Goal: Task Accomplishment & Management: Use online tool/utility

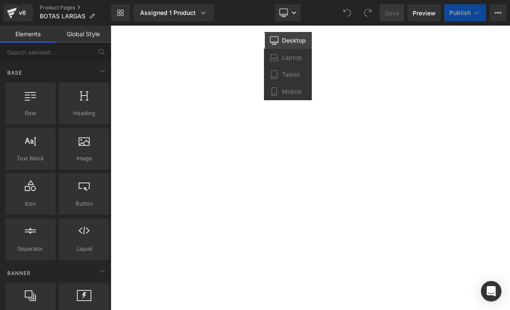
click at [297, 93] on span "Mobile" at bounding box center [292, 92] width 20 height 8
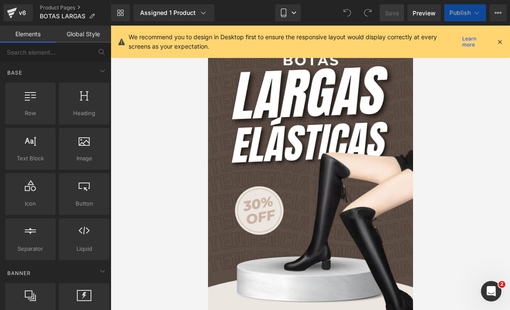
click at [497, 45] on icon at bounding box center [500, 42] width 8 height 8
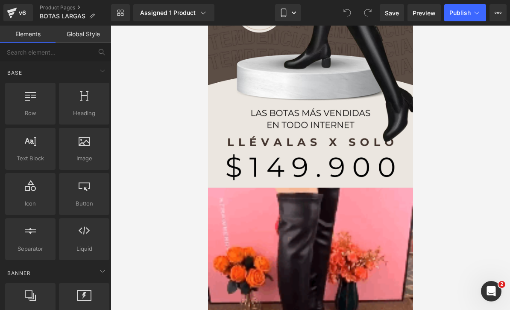
scroll to position [218, 0]
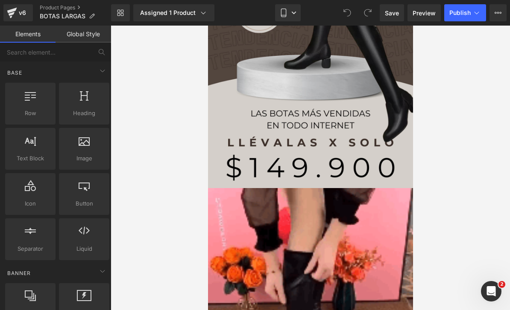
click at [375, 167] on img at bounding box center [309, 6] width 205 height 364
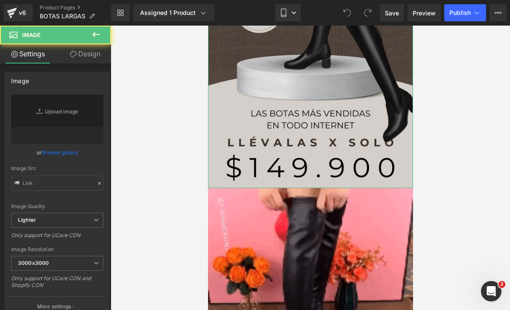
type input "[URL][DOMAIN_NAME]"
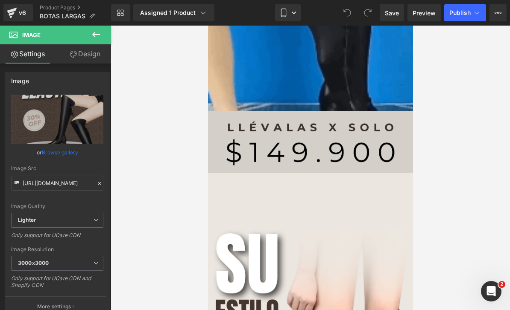
click at [355, 146] on img at bounding box center [309, 141] width 205 height 61
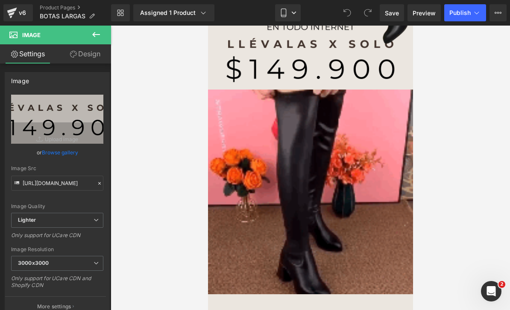
scroll to position [237, 0]
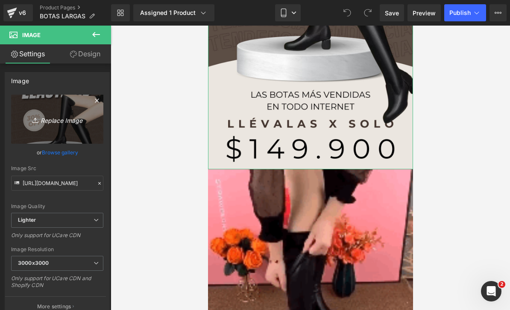
click at [72, 118] on icon "Replace Image" at bounding box center [57, 119] width 68 height 11
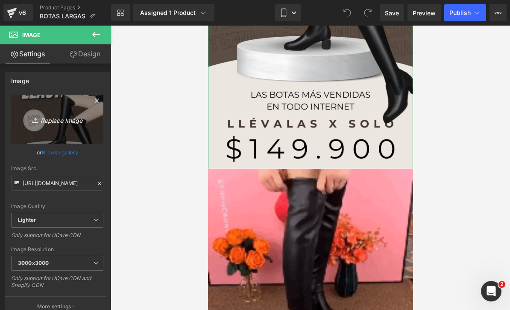
type input "C:\fakepath\TENDENCIA.png"
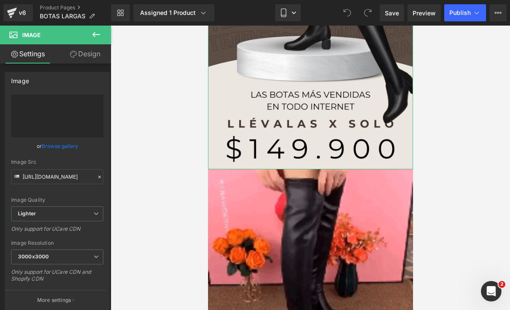
type input "https://ucarecdn.com/c4b72b50-5752-47f2-b6c6-2cfe88be8e71/-/format/auto/-/previ…"
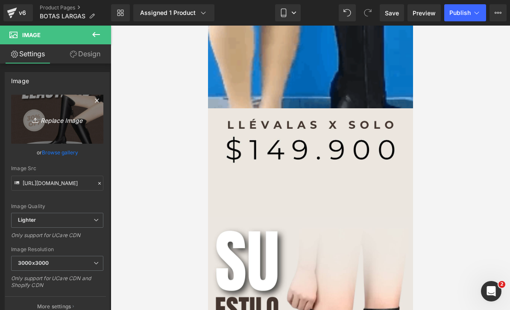
scroll to position [1128, 0]
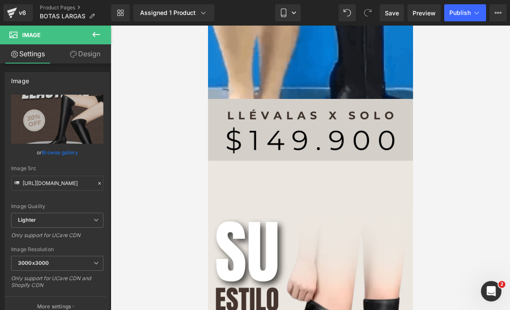
click at [218, 124] on img at bounding box center [309, 129] width 205 height 61
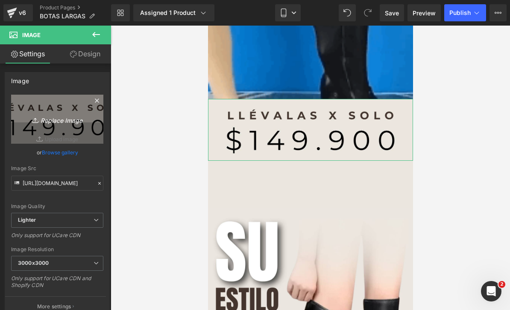
click at [70, 123] on icon "Replace Image" at bounding box center [57, 119] width 68 height 11
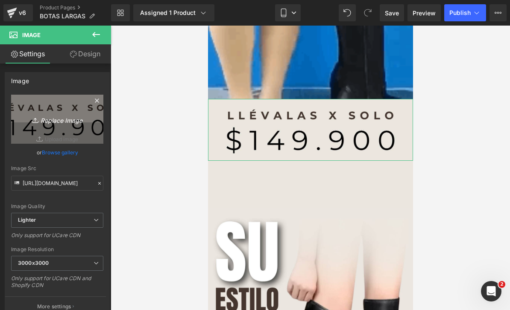
type input "C:\fakepath\TENDENCIA.jpeg"
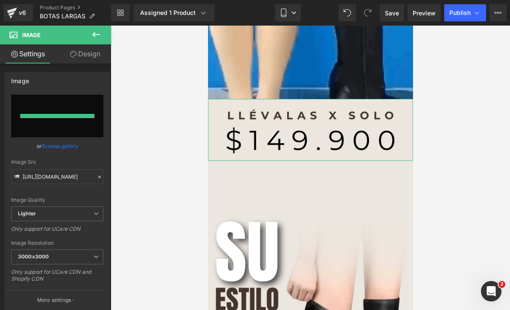
type input "https://ucarecdn.com/9e97b4af-ee02-4f8b-997a-8ca7784ae969/-/format/auto/-/previ…"
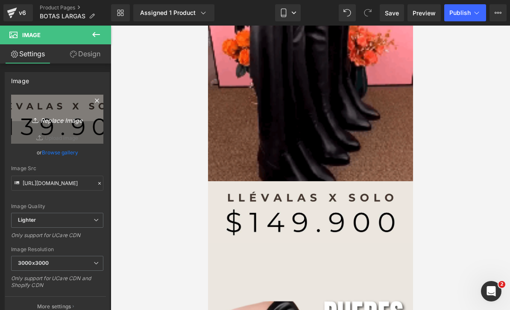
scroll to position [1749, 0]
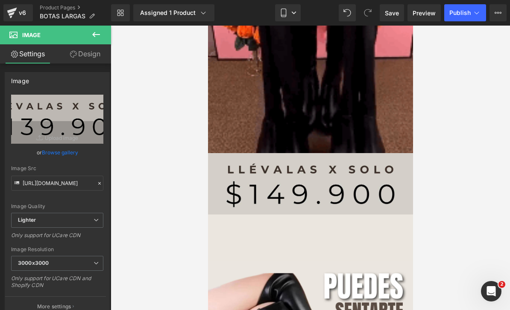
click at [366, 187] on img at bounding box center [309, 183] width 205 height 61
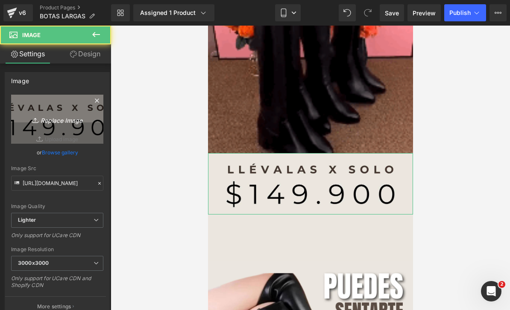
click at [32, 119] on icon at bounding box center [36, 120] width 9 height 9
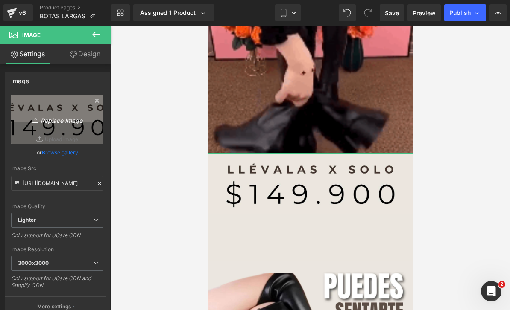
type input "C:\fakepath\TENDENCIA.jpeg"
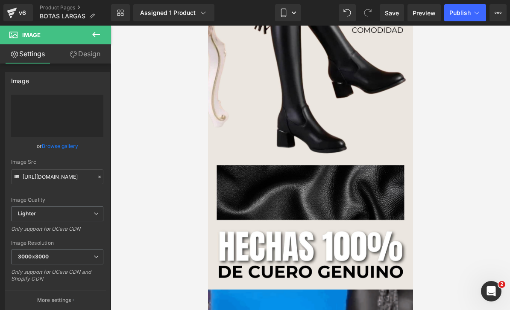
type input "https://ucarecdn.com/59067f1a-7d41-49a1-9ba3-16979b8ba3d8/-/format/auto/-/previ…"
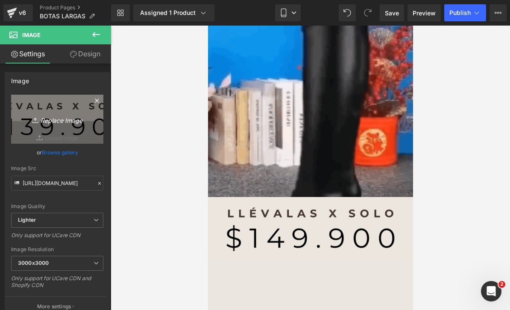
scroll to position [2405, 0]
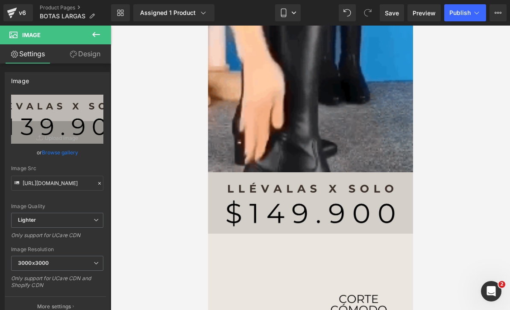
click at [377, 205] on img at bounding box center [309, 202] width 205 height 61
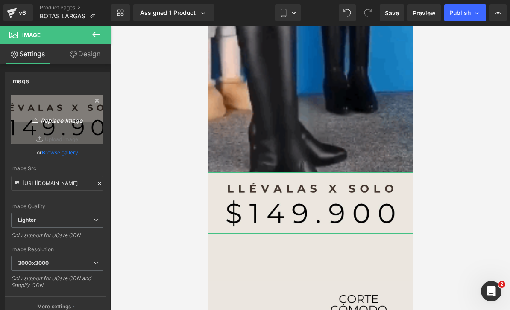
click at [36, 118] on icon at bounding box center [36, 120] width 9 height 9
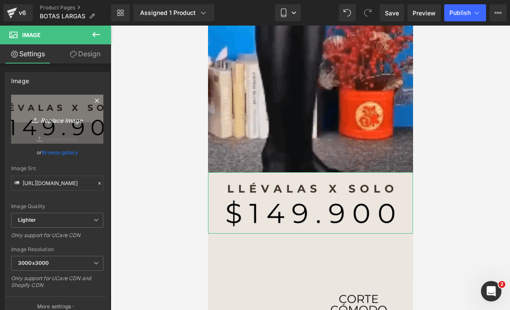
type input "C:\fakepath\TENDENCIA.jpeg"
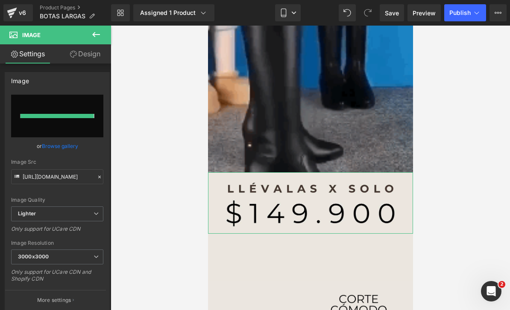
type input "https://ucarecdn.com/54b95f62-879d-4b94-a176-23ff743e415b/-/format/auto/-/previ…"
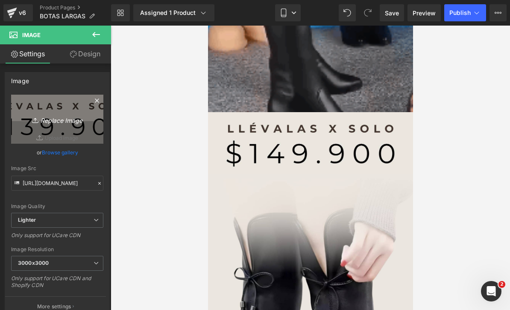
scroll to position [3144, 0]
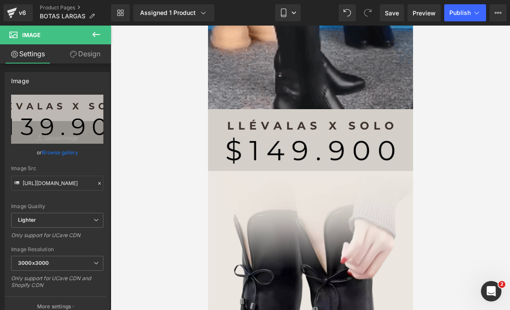
click at [377, 144] on img at bounding box center [309, 139] width 205 height 61
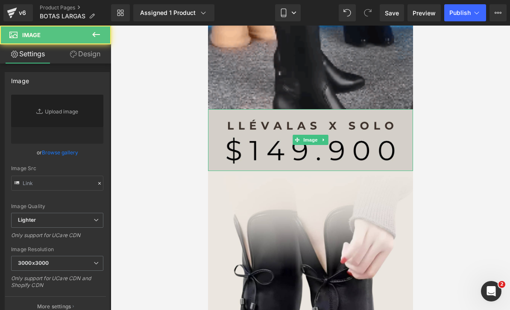
type input "[URL][DOMAIN_NAME]"
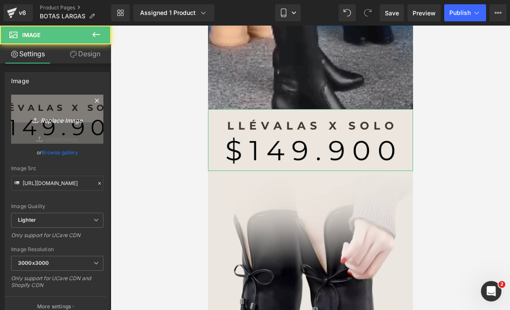
click at [48, 108] on link "Replace Image" at bounding box center [57, 119] width 92 height 49
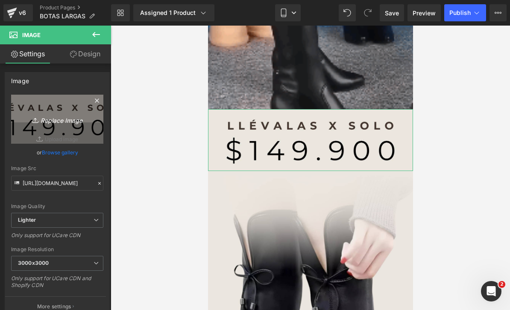
type input "C:\fakepath\TENDENCIA.jpeg"
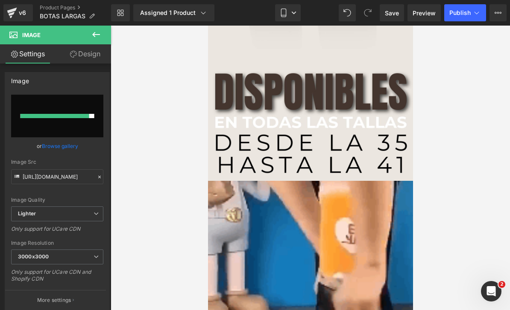
type input "https://ucarecdn.com/4aee94f5-6416-4d76-bf04-2c50a854e602/-/format/auto/-/previ…"
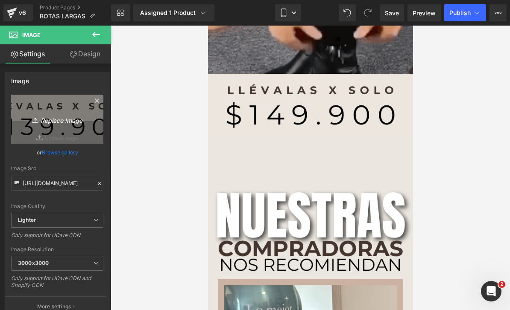
scroll to position [3807, 0]
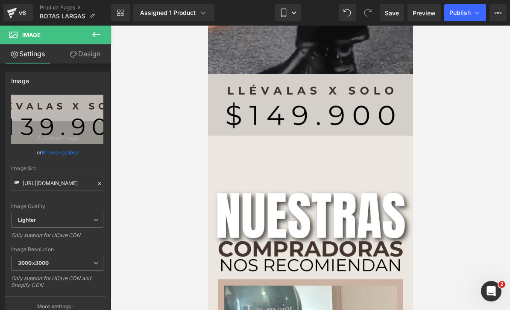
click at [386, 110] on img at bounding box center [309, 104] width 205 height 61
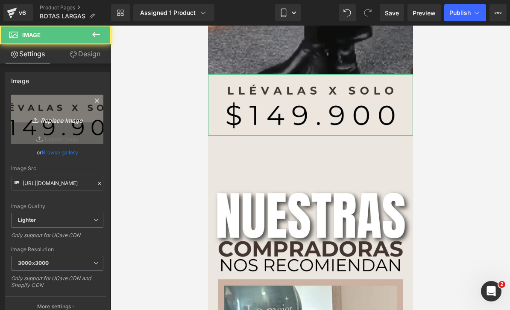
click at [45, 120] on icon "Replace Image" at bounding box center [57, 119] width 68 height 11
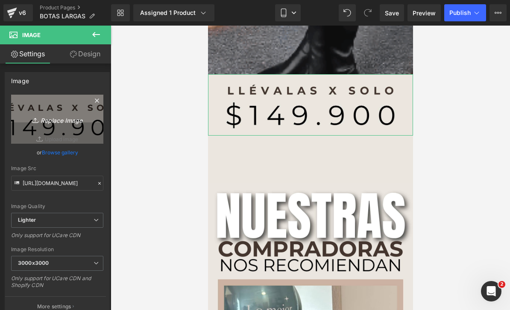
type input "C:\fakepath\TENDENCIA.jpeg"
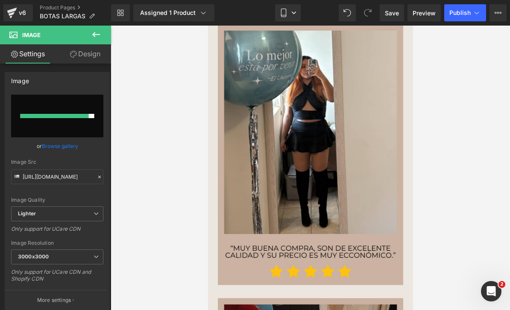
type input "https://ucarecdn.com/22396ea7-d134-44ce-a030-48895c63978e/-/format/auto/-/previ…"
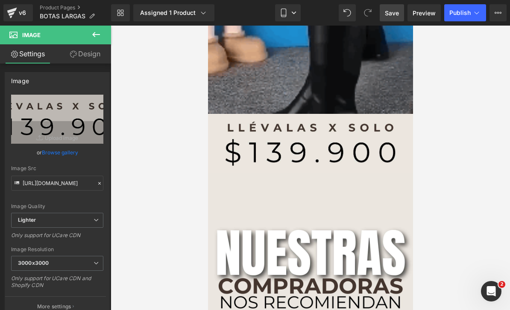
click at [389, 17] on span "Save" at bounding box center [392, 13] width 14 height 9
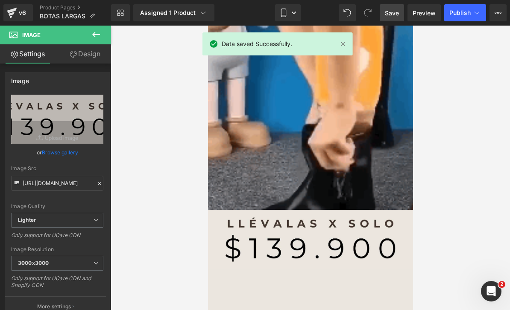
scroll to position [3670, 0]
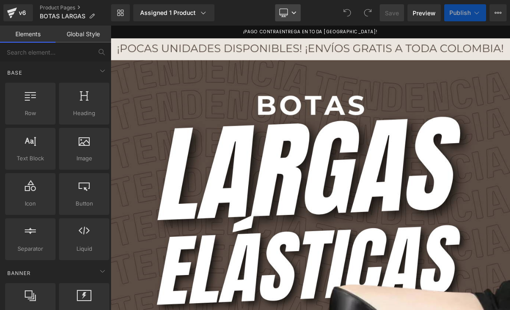
click at [292, 17] on link "Desktop" at bounding box center [288, 12] width 26 height 17
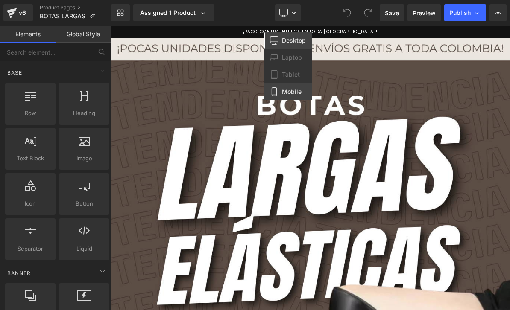
click at [290, 93] on span "Mobile" at bounding box center [292, 92] width 20 height 8
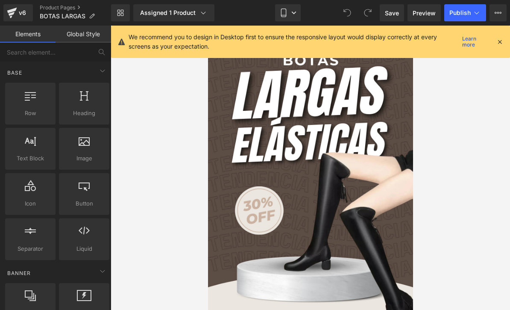
click at [494, 40] on div "We recommend you to design in Desktop first to ensure the responsive layout wou…" at bounding box center [313, 41] width 368 height 19
click at [499, 43] on icon at bounding box center [500, 42] width 8 height 8
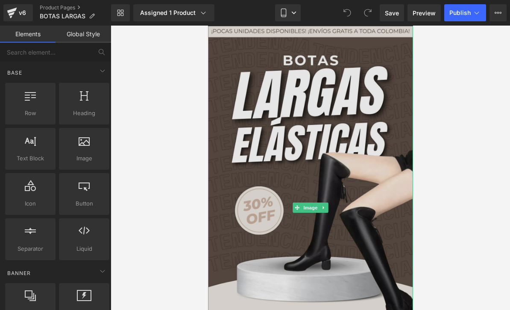
click at [348, 132] on img at bounding box center [309, 208] width 205 height 364
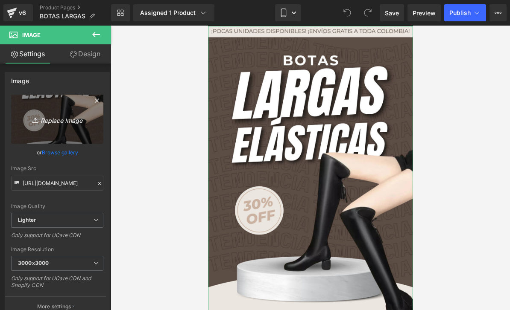
click at [73, 124] on icon "Replace Image" at bounding box center [57, 119] width 68 height 11
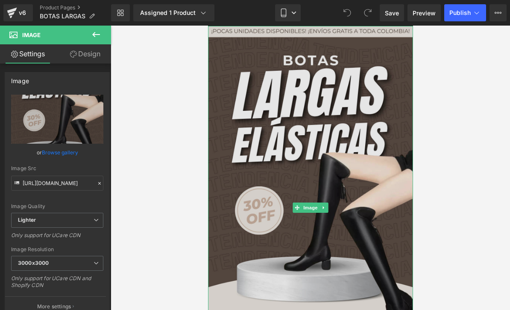
click at [271, 91] on img at bounding box center [309, 208] width 205 height 364
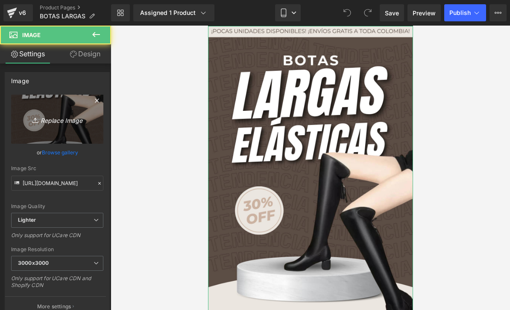
click at [82, 120] on icon "Replace Image" at bounding box center [57, 119] width 68 height 11
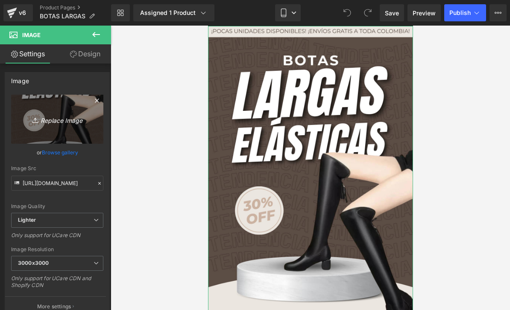
type input "C:\fakepath\TENDENCIA.png"
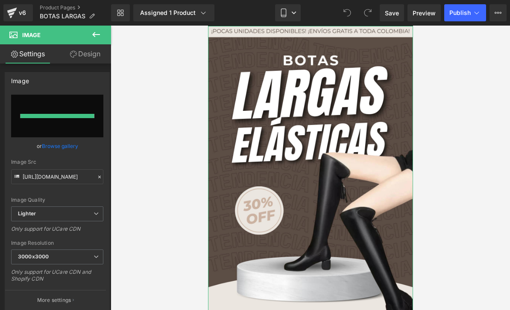
type input "[URL][DOMAIN_NAME]"
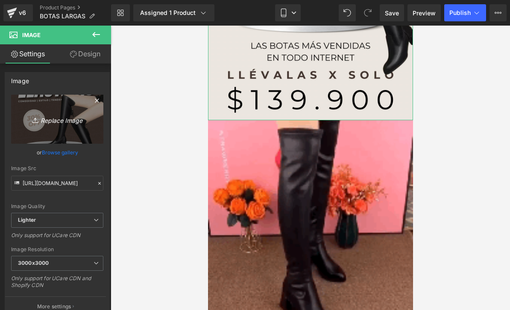
scroll to position [286, 0]
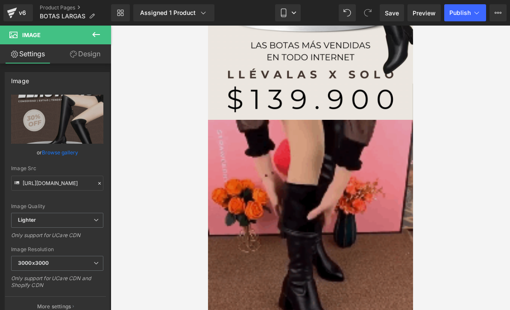
click at [375, 233] on img at bounding box center [309, 222] width 205 height 205
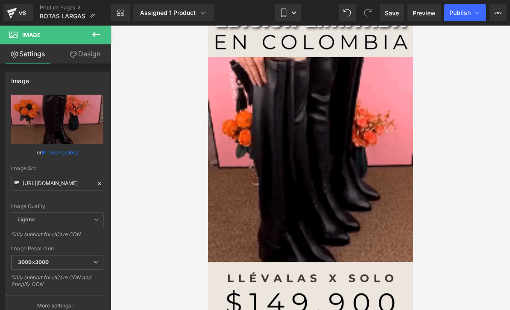
scroll to position [1640, 0]
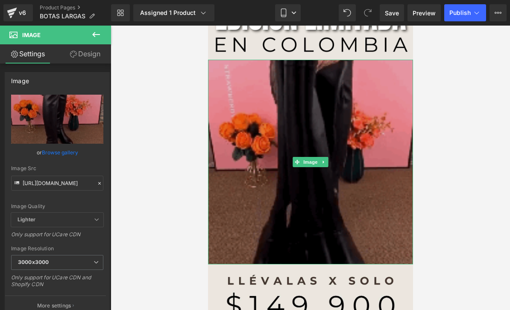
click at [355, 177] on img at bounding box center [309, 162] width 205 height 205
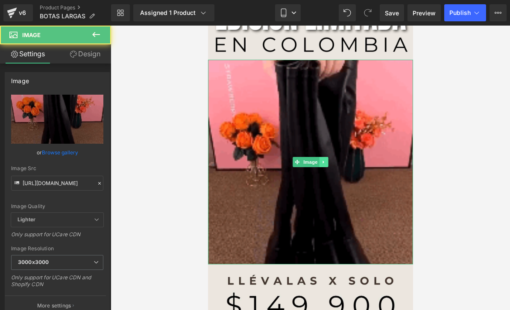
click at [326, 163] on icon at bounding box center [323, 162] width 5 height 5
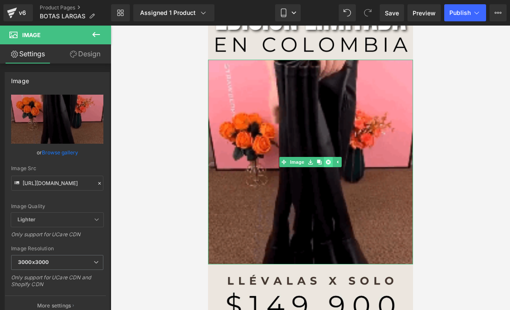
click at [330, 161] on link at bounding box center [327, 162] width 9 height 10
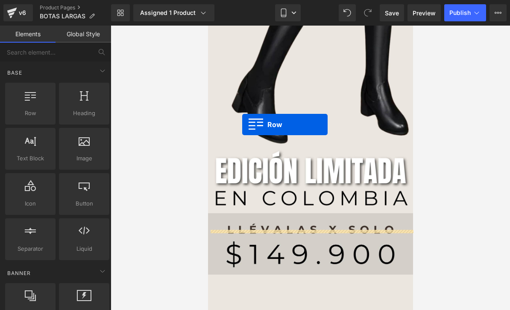
scroll to position [1470, 0]
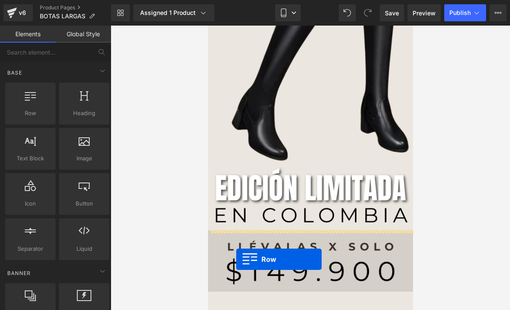
drag, startPoint x: 231, startPoint y: 135, endPoint x: 236, endPoint y: 232, distance: 97.5
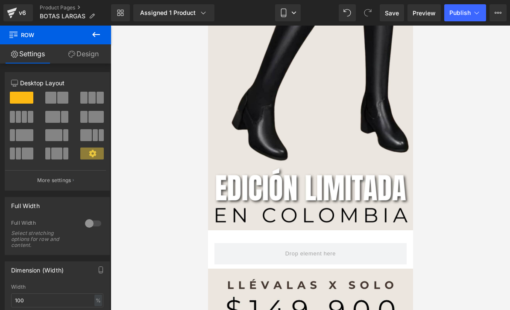
click at [98, 57] on link "Design" at bounding box center [84, 53] width 56 height 19
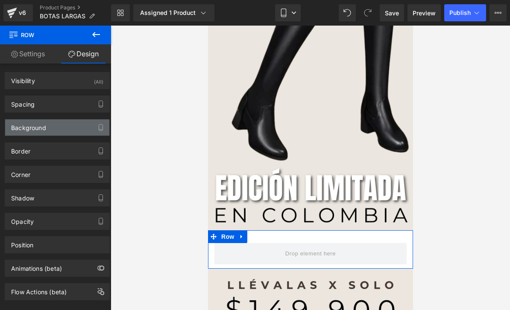
click at [72, 126] on div "Background" at bounding box center [57, 128] width 104 height 16
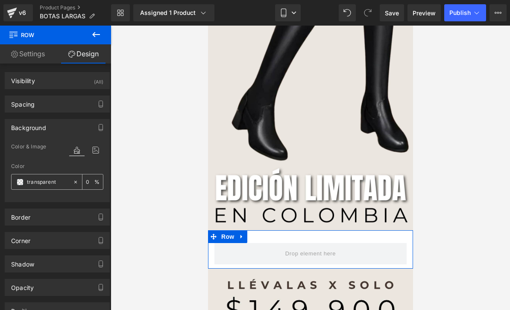
click at [56, 181] on input "transparent" at bounding box center [48, 182] width 42 height 9
paste input "#EBE6DF"
type input "#EBE6DF"
type input "100"
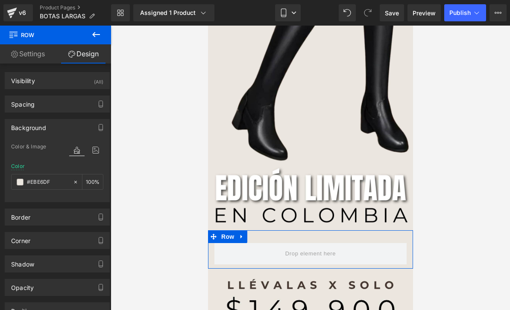
click at [98, 36] on icon at bounding box center [96, 34] width 10 height 10
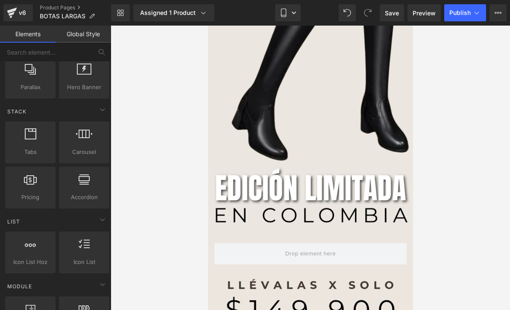
scroll to position [231, 0]
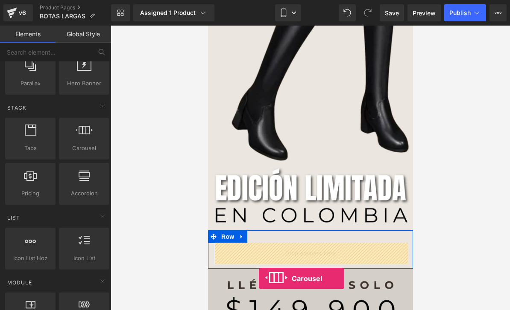
drag, startPoint x: 290, startPoint y: 167, endPoint x: 258, endPoint y: 251, distance: 90.4
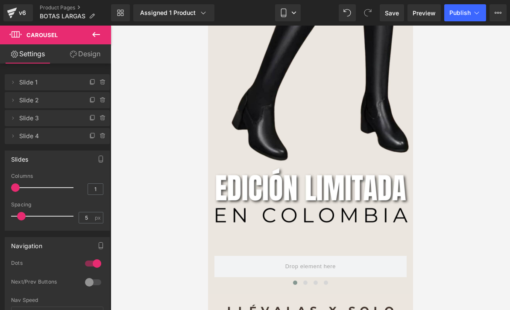
click at [104, 34] on button at bounding box center [96, 35] width 30 height 19
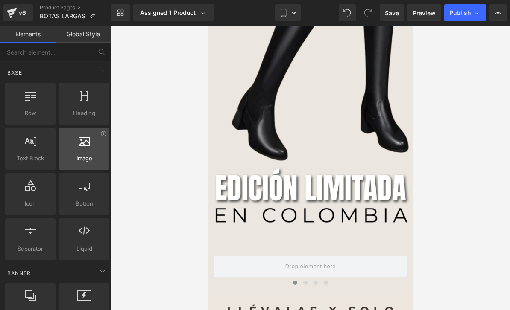
scroll to position [0, 0]
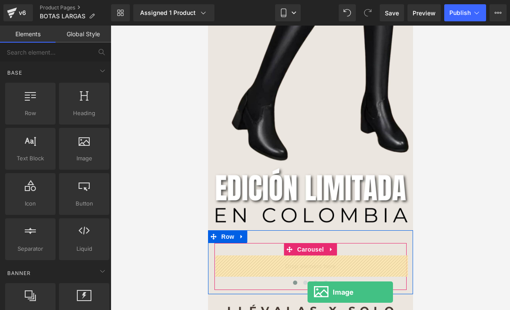
drag, startPoint x: 294, startPoint y: 185, endPoint x: 307, endPoint y: 267, distance: 83.0
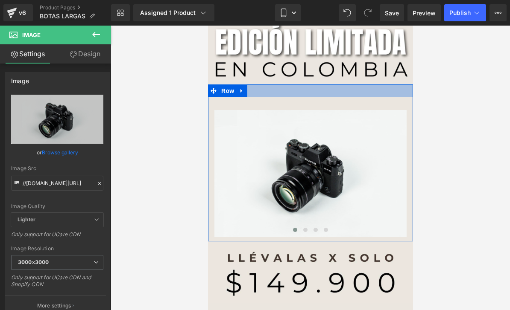
scroll to position [1624, 0]
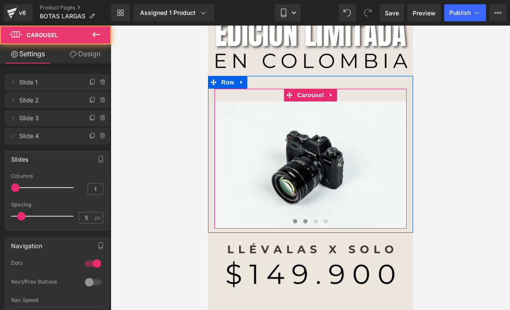
click at [307, 224] on button at bounding box center [305, 221] width 10 height 9
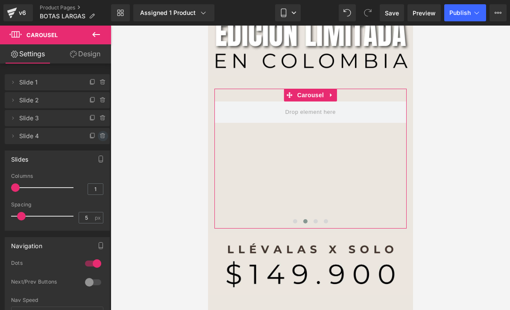
click at [103, 133] on icon at bounding box center [102, 136] width 7 height 7
click at [100, 136] on button "Delete" at bounding box center [93, 136] width 27 height 11
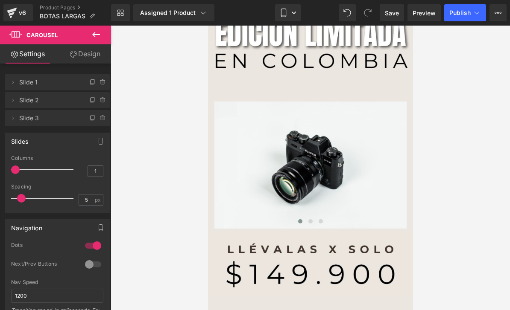
click at [96, 34] on icon at bounding box center [96, 34] width 8 height 5
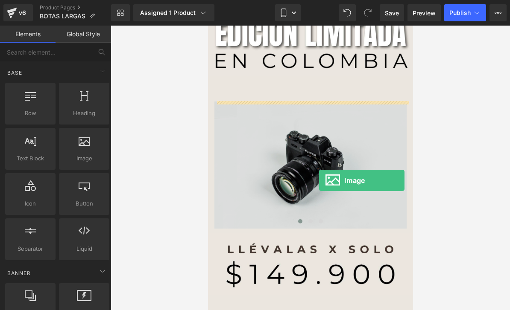
drag, startPoint x: 284, startPoint y: 180, endPoint x: 318, endPoint y: 153, distance: 43.5
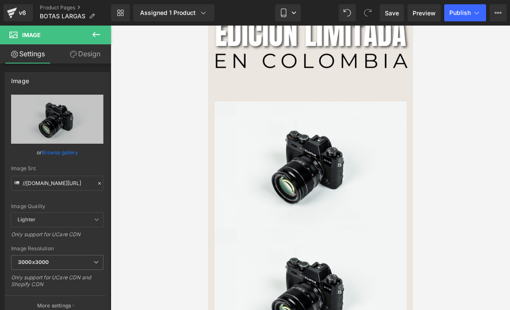
click at [347, 23] on div "Library Assigned 1 Product Product Preview BOTAS LARGAS ELÁSTICAS PARA MUJER - …" at bounding box center [310, 13] width 399 height 26
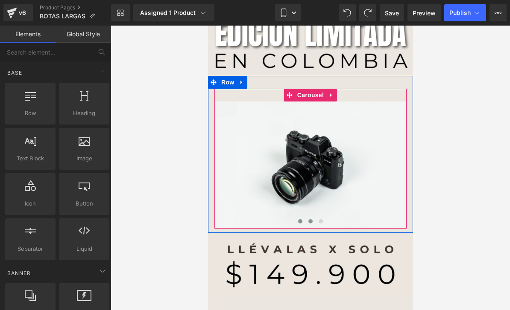
click at [310, 221] on span at bounding box center [310, 221] width 4 height 4
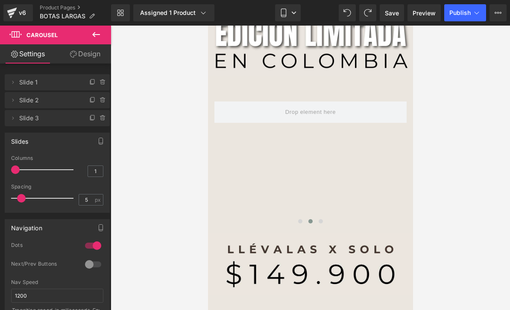
click at [94, 41] on button at bounding box center [96, 35] width 30 height 19
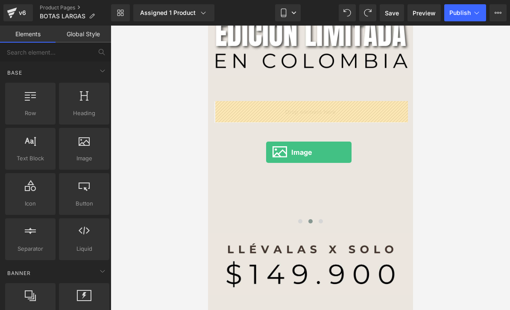
drag, startPoint x: 293, startPoint y: 185, endPoint x: 266, endPoint y: 124, distance: 66.7
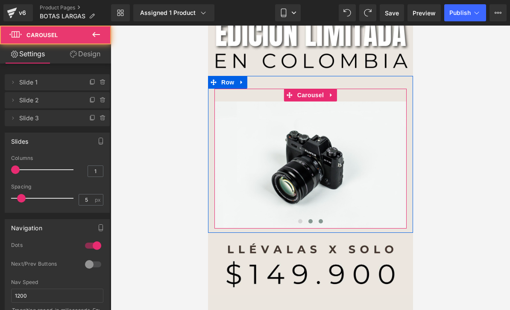
click at [319, 224] on span at bounding box center [320, 221] width 4 height 4
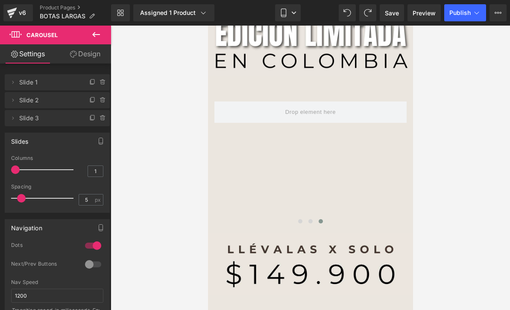
click at [96, 37] on icon at bounding box center [96, 34] width 10 height 10
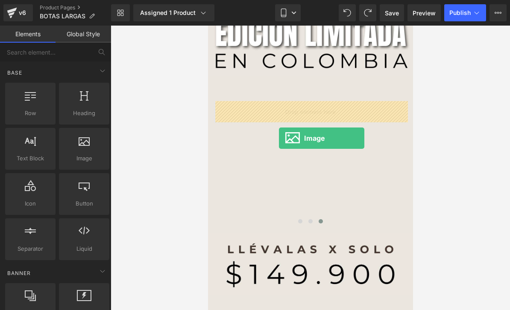
drag, startPoint x: 290, startPoint y: 174, endPoint x: 279, endPoint y: 114, distance: 60.4
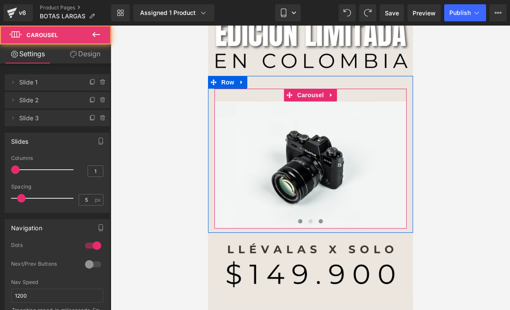
click at [300, 226] on button at bounding box center [300, 221] width 10 height 9
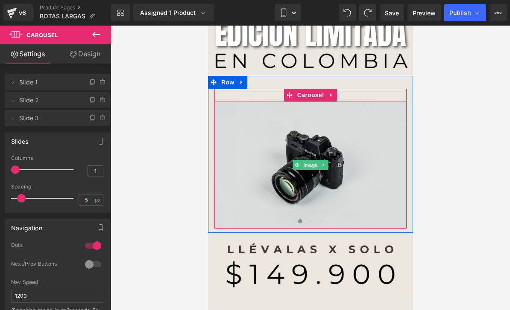
click at [337, 157] on img at bounding box center [310, 165] width 192 height 127
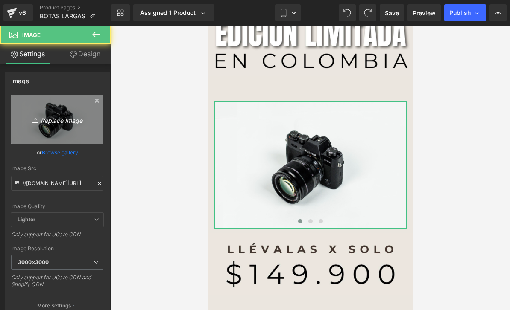
click at [69, 122] on icon "Replace Image" at bounding box center [57, 119] width 68 height 11
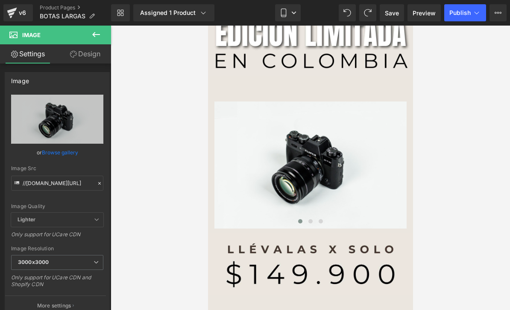
type input "C:\fakepath\IMG_9289.jpeg"
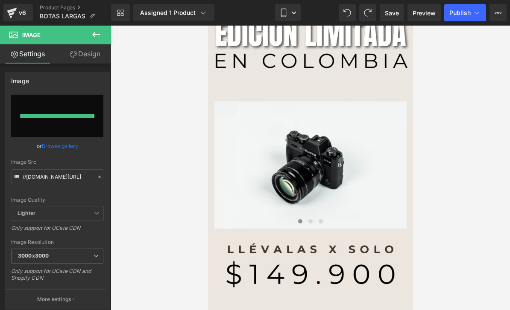
type input "[URL][DOMAIN_NAME]"
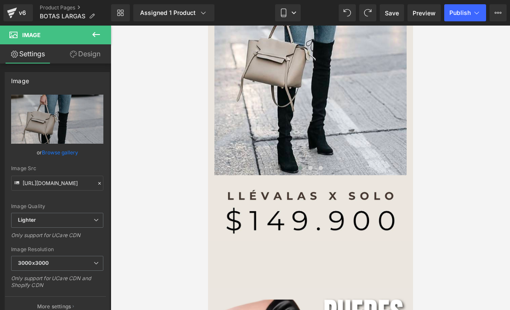
scroll to position [1794, 0]
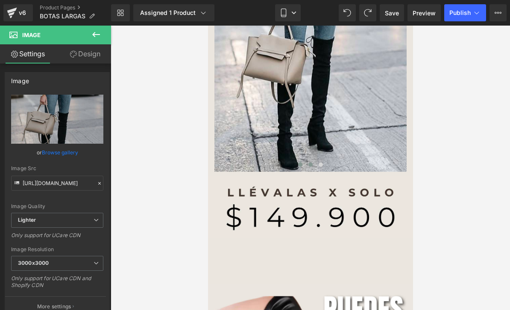
click at [311, 164] on span at bounding box center [310, 165] width 4 height 4
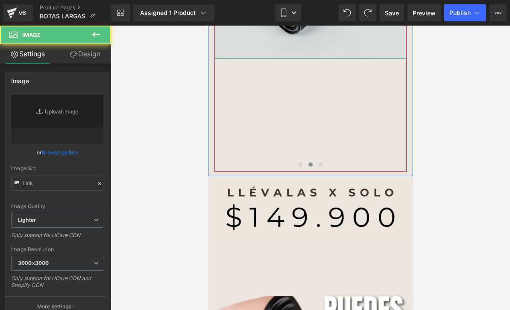
type input "//[DOMAIN_NAME][URL]"
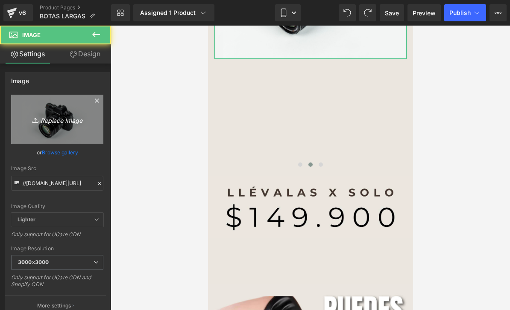
click at [44, 113] on link "Replace Image" at bounding box center [57, 119] width 92 height 49
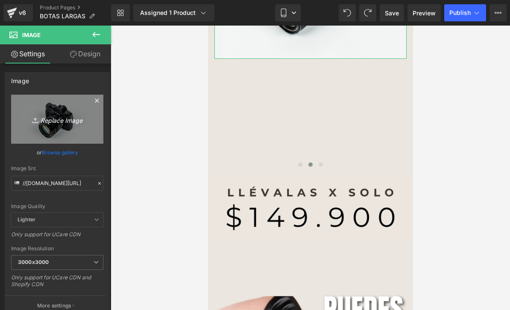
type input "C:\fakepath\IMG_9290.jpeg"
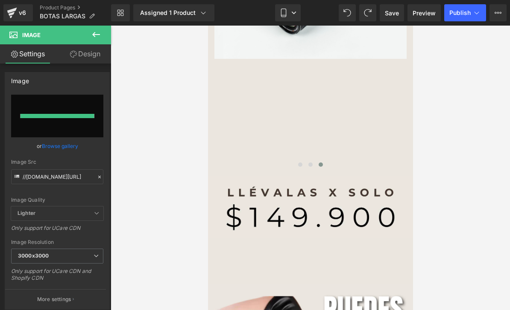
type input "[URL][DOMAIN_NAME]"
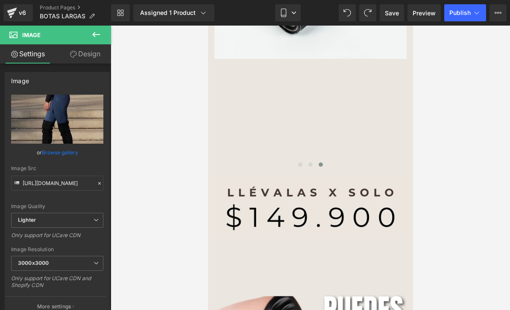
click at [318, 168] on button at bounding box center [320, 165] width 10 height 9
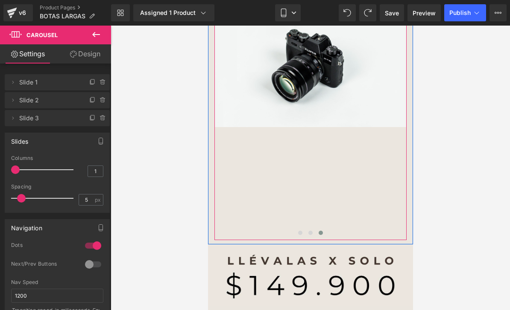
scroll to position [1726, 0]
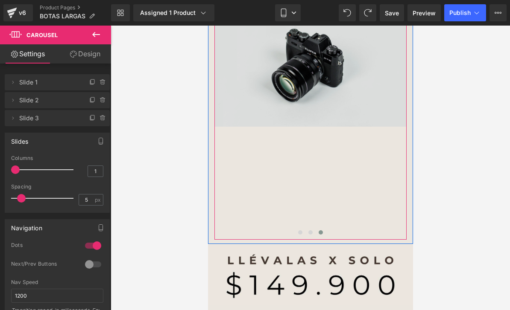
click at [317, 79] on img at bounding box center [310, 63] width 192 height 127
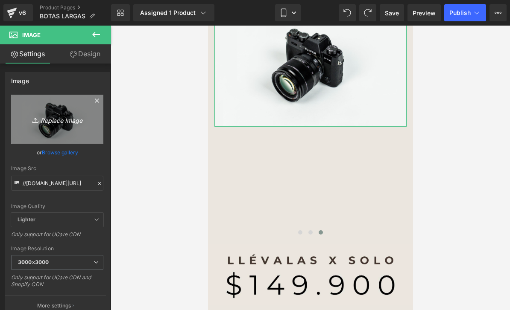
click at [82, 121] on icon "Replace Image" at bounding box center [57, 119] width 68 height 11
type input "C:\fakepath\IMG_9291.jpeg"
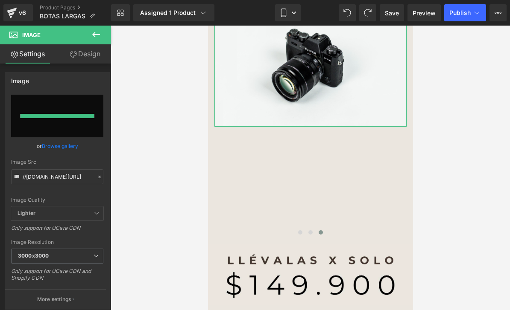
type input "[URL][DOMAIN_NAME]"
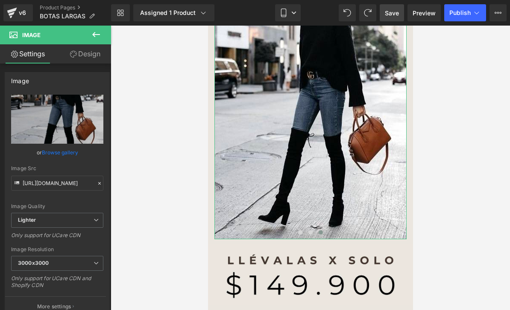
click at [393, 19] on link "Save" at bounding box center [392, 12] width 24 height 17
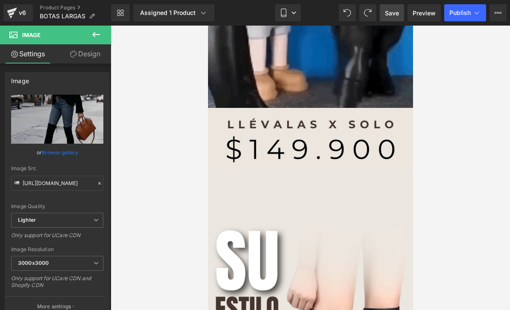
scroll to position [1118, 0]
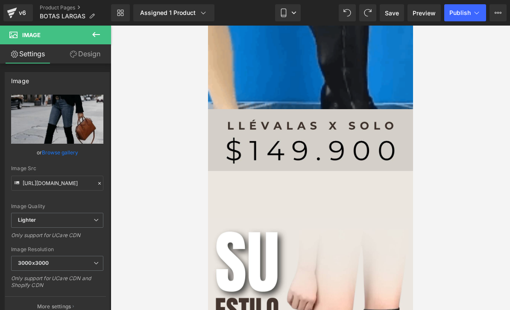
click at [367, 137] on img at bounding box center [309, 139] width 205 height 61
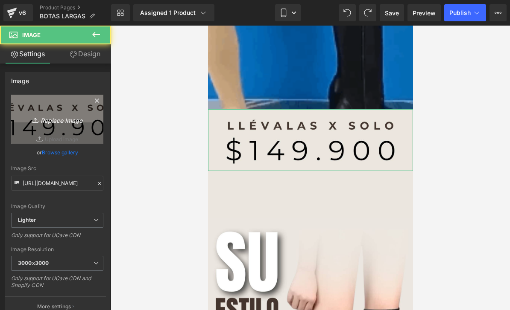
click at [42, 113] on link "Replace Image" at bounding box center [57, 119] width 92 height 49
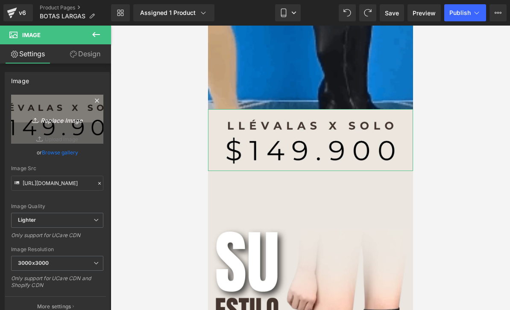
type input "C:\fakepath\TENDENCIA.jpeg"
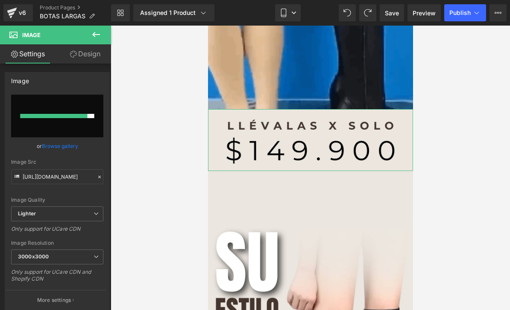
type input "[URL][DOMAIN_NAME]"
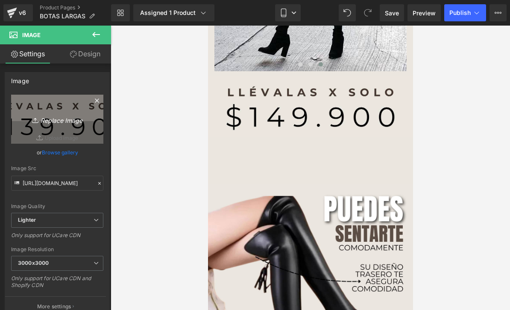
scroll to position [1883, 0]
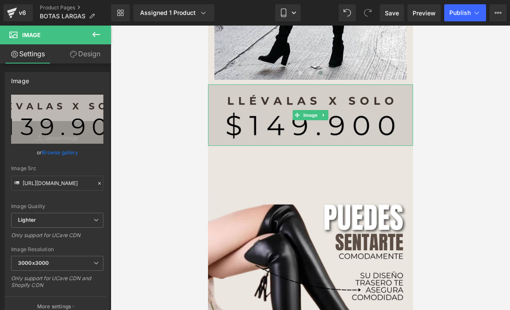
click at [374, 113] on img at bounding box center [309, 115] width 205 height 61
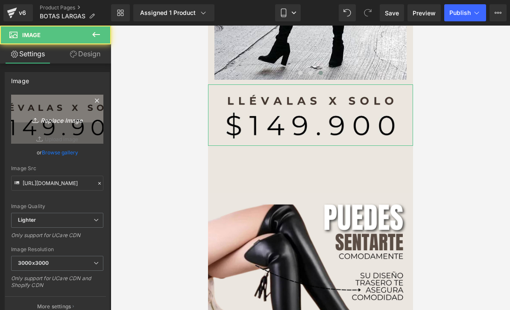
click at [42, 117] on icon "Replace Image" at bounding box center [57, 119] width 68 height 11
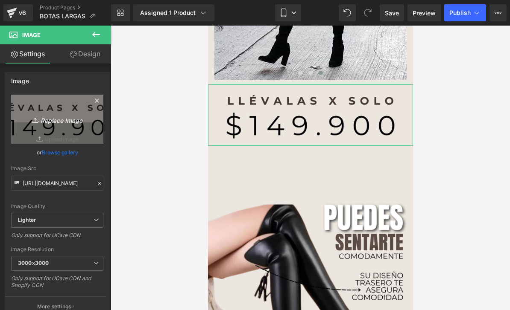
type input "C:\fakepath\TENDENCIA.jpeg"
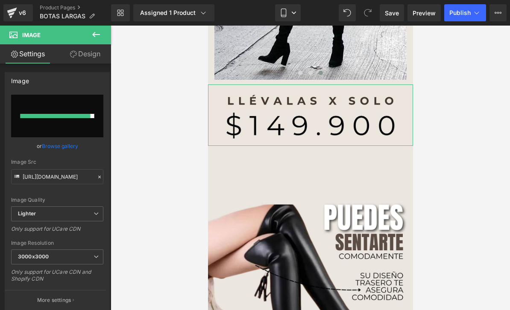
click at [435, 91] on div at bounding box center [310, 168] width 399 height 285
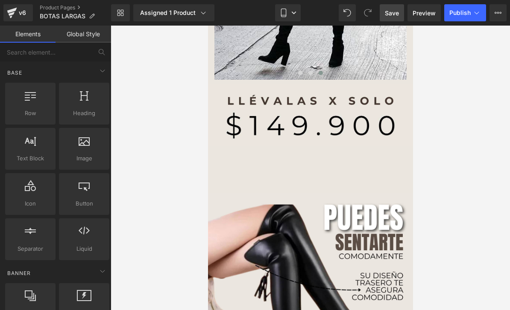
click at [393, 10] on span "Save" at bounding box center [392, 13] width 14 height 9
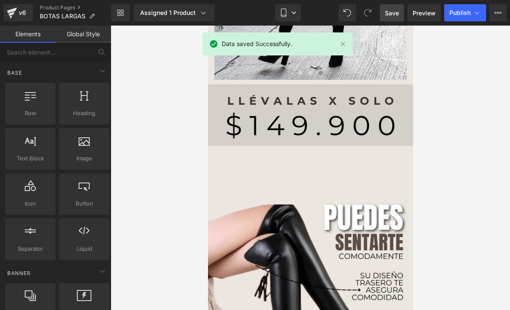
click at [364, 117] on img at bounding box center [309, 115] width 205 height 61
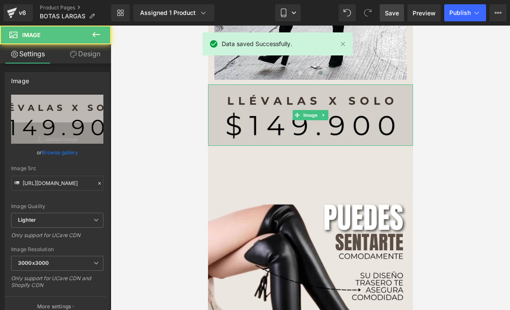
click at [363, 112] on img at bounding box center [309, 115] width 205 height 61
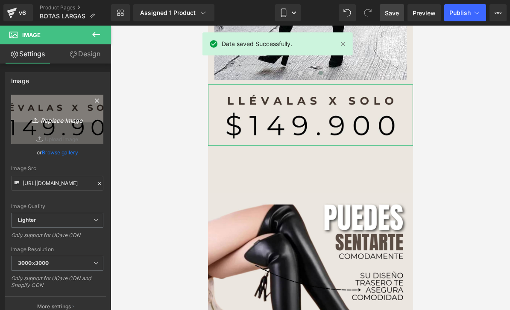
click at [83, 123] on icon "Replace Image" at bounding box center [57, 119] width 68 height 11
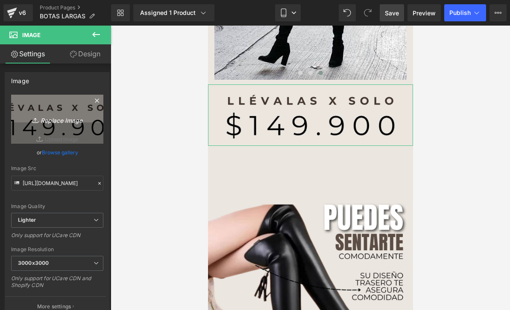
type input "C:\fakepath\TENDENCIA.jpeg"
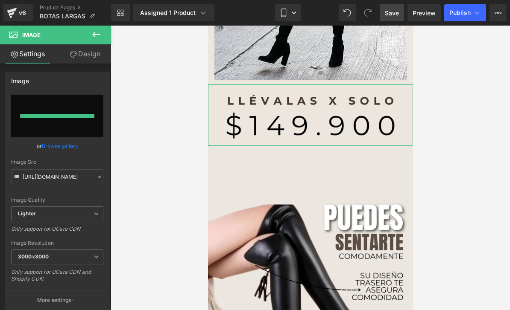
type input "[URL][DOMAIN_NAME]"
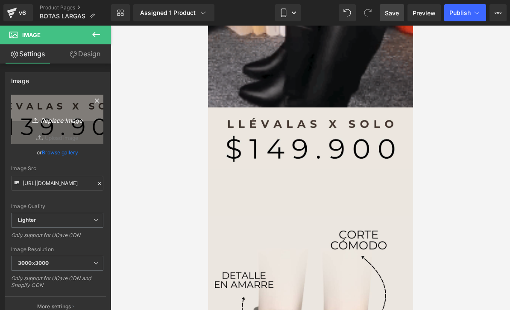
scroll to position [2546, 0]
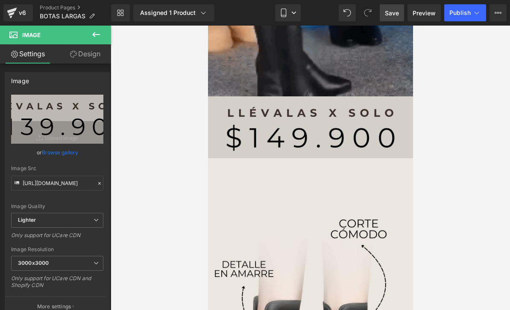
click at [363, 131] on img at bounding box center [309, 126] width 205 height 61
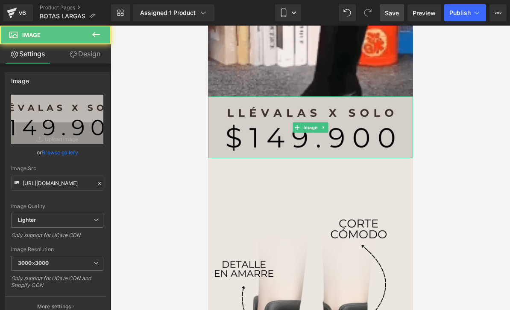
click at [372, 120] on img at bounding box center [309, 126] width 205 height 61
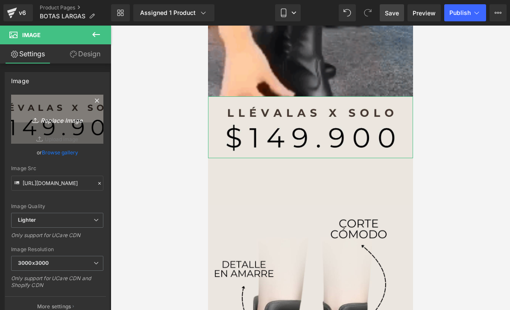
click at [34, 118] on icon at bounding box center [35, 118] width 3 height 1
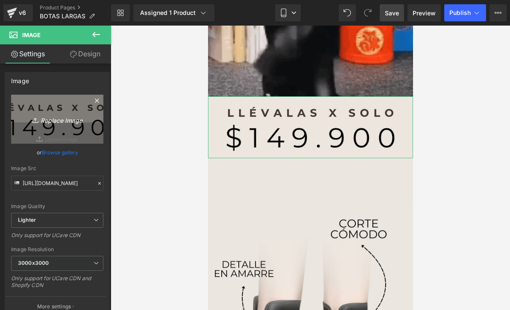
type input "C:\fakepath\TENDENCIA.jpeg"
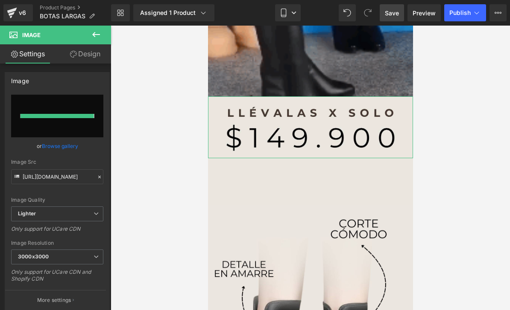
type input "[URL][DOMAIN_NAME]"
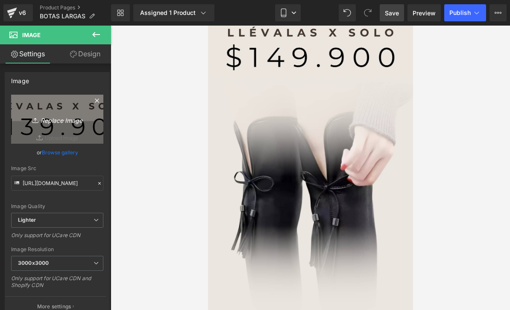
scroll to position [3309, 0]
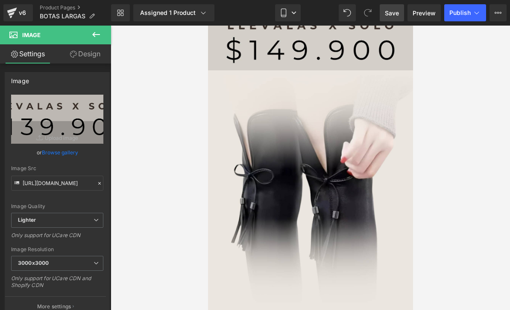
click at [389, 50] on img at bounding box center [309, 39] width 205 height 61
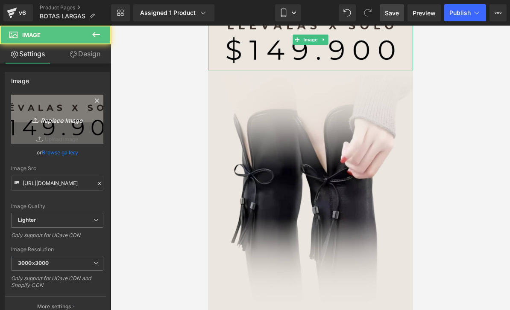
click at [23, 120] on link "Replace Image" at bounding box center [57, 119] width 92 height 49
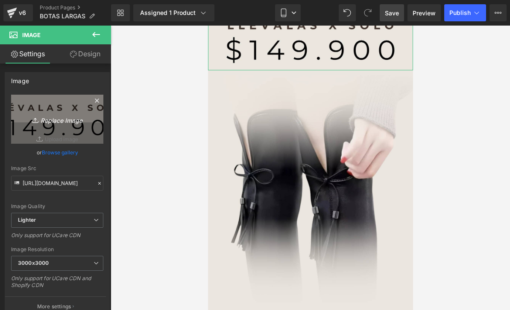
type input "C:\fakepath\TENDENCIA.jpeg"
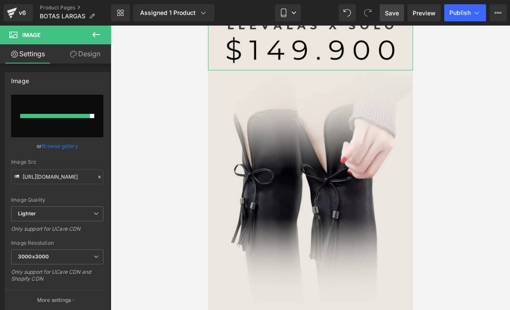
type input "[URL][DOMAIN_NAME]"
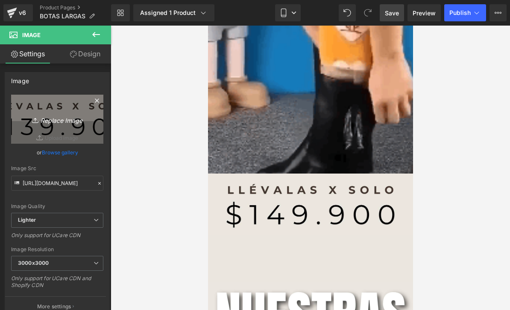
scroll to position [3775, 0]
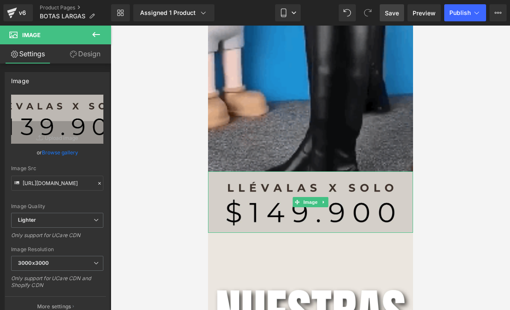
click at [367, 193] on img at bounding box center [309, 202] width 205 height 61
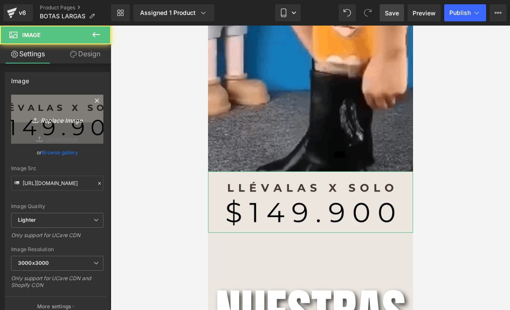
click at [36, 120] on icon at bounding box center [36, 120] width 9 height 9
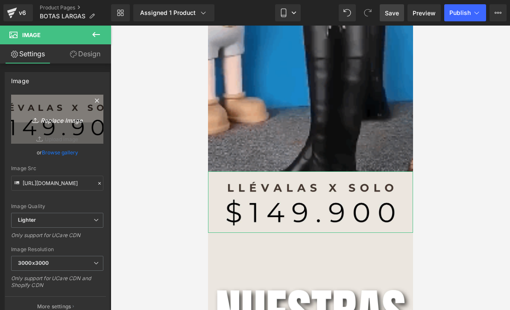
type input "C:\fakepath\TENDENCIA.jpeg"
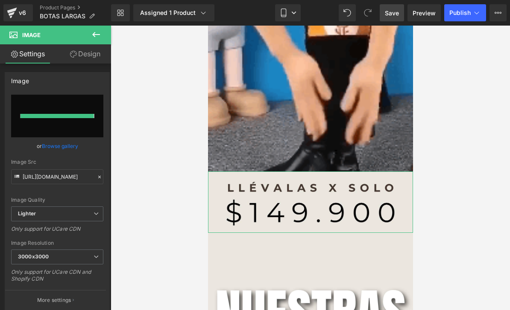
type input "[URL][DOMAIN_NAME]"
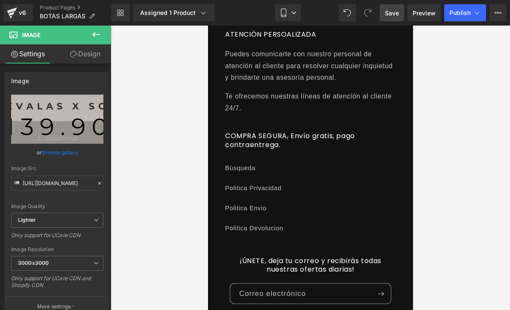
click at [390, 18] on link "Save" at bounding box center [392, 12] width 24 height 17
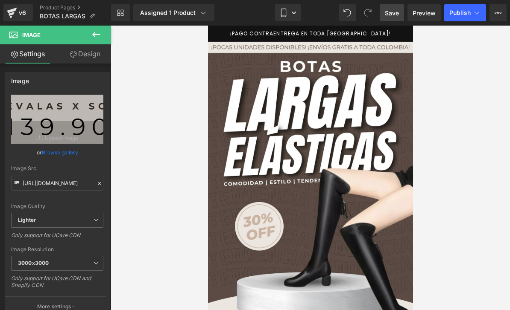
scroll to position [0, 0]
click at [394, 12] on span "Save" at bounding box center [392, 13] width 14 height 9
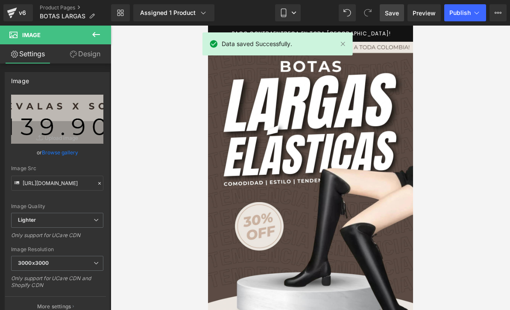
click at [457, 114] on div at bounding box center [310, 168] width 399 height 285
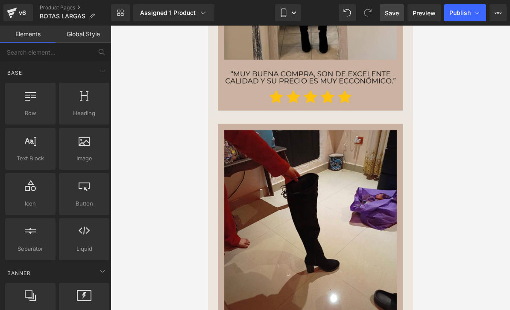
scroll to position [4278, 0]
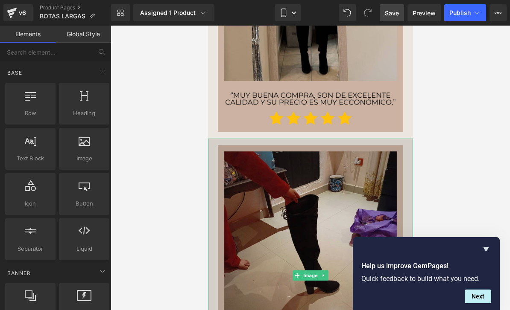
click at [323, 183] on img at bounding box center [309, 276] width 205 height 274
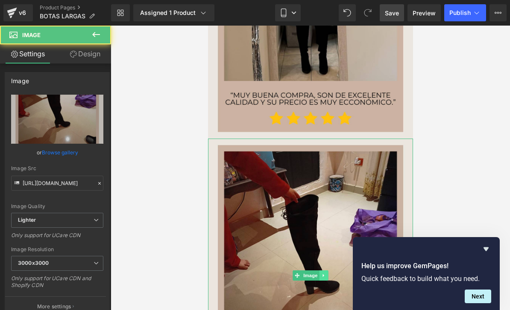
click at [324, 275] on icon at bounding box center [323, 275] width 5 height 5
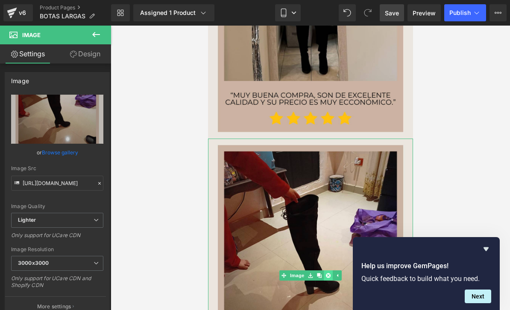
click at [327, 277] on icon at bounding box center [327, 276] width 5 height 5
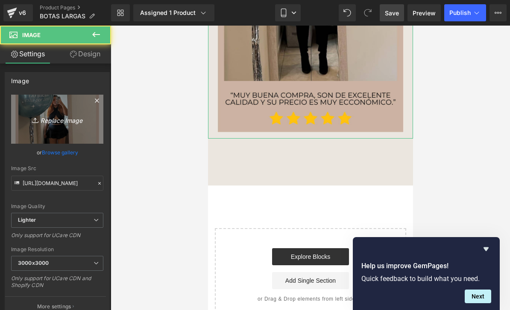
click at [79, 116] on icon "Replace Image" at bounding box center [57, 119] width 68 height 11
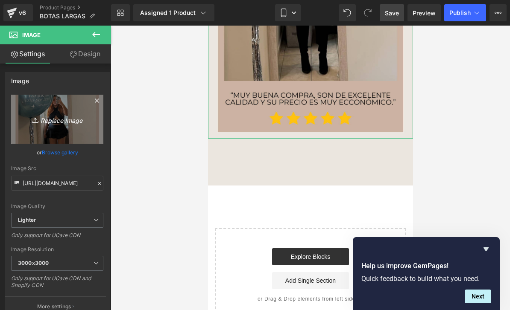
type input "C:\fakepath\TENDENCIA.png"
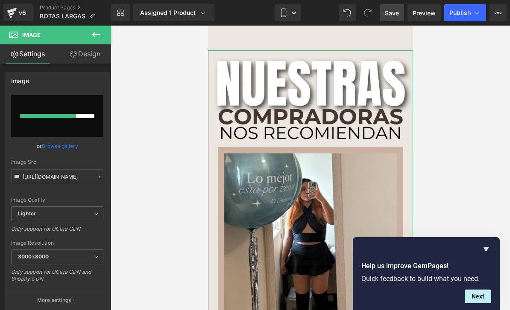
scroll to position [4036, 0]
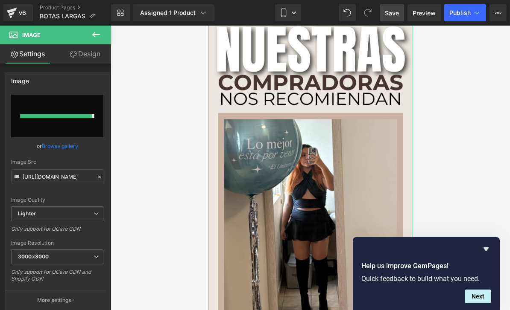
type input "[URL][DOMAIN_NAME]"
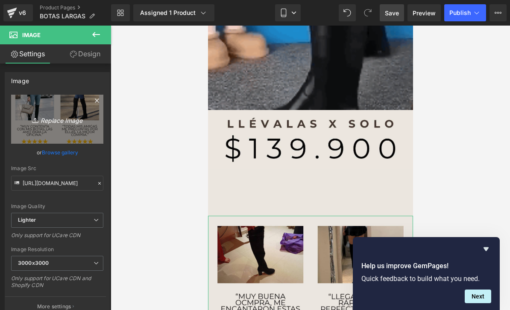
scroll to position [3841, 0]
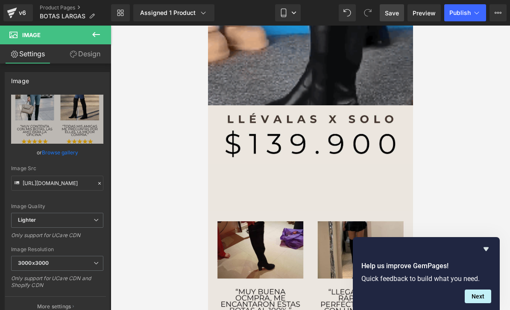
click at [95, 33] on icon at bounding box center [96, 34] width 10 height 10
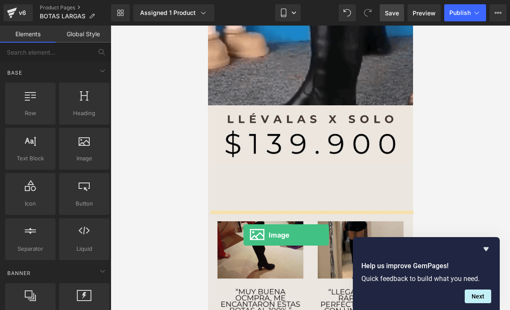
drag, startPoint x: 286, startPoint y: 181, endPoint x: 243, endPoint y: 208, distance: 51.0
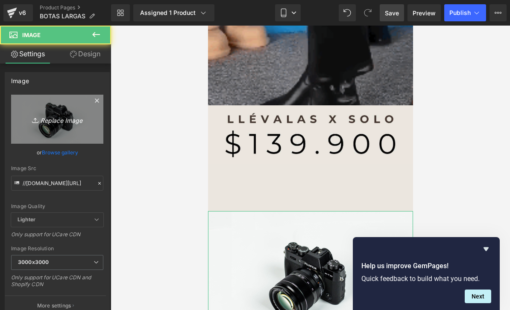
click at [82, 123] on icon "Replace Image" at bounding box center [57, 119] width 68 height 11
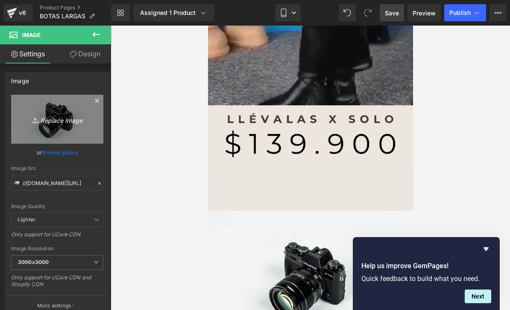
type input "C:\fakepath\TENDENCIA.jpeg"
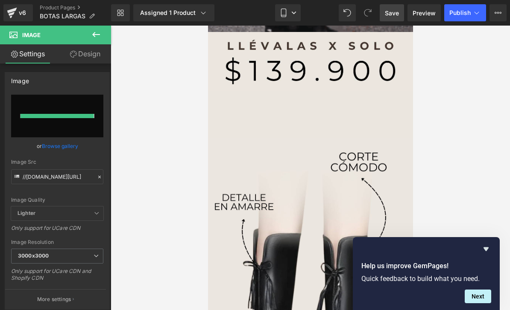
type input "[URL][DOMAIN_NAME]"
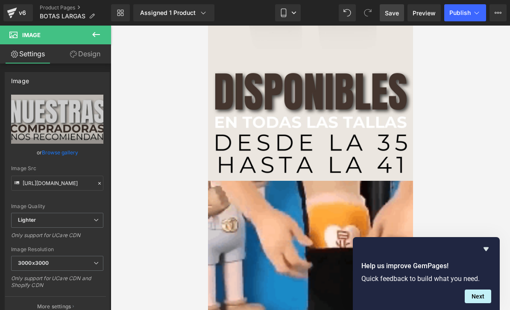
scroll to position [3573, 0]
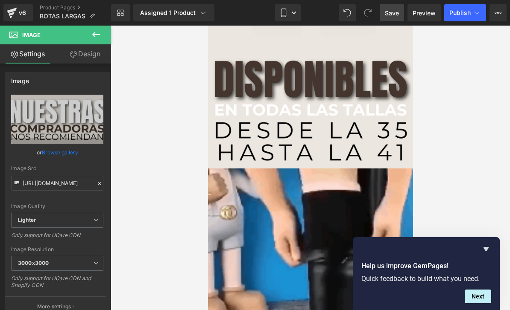
click at [99, 38] on icon at bounding box center [96, 34] width 10 height 10
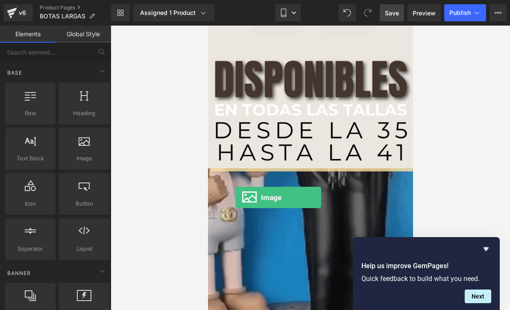
drag, startPoint x: 293, startPoint y: 175, endPoint x: 235, endPoint y: 170, distance: 57.9
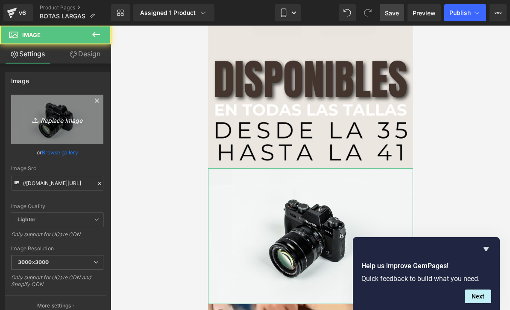
click at [88, 130] on link "Replace Image" at bounding box center [57, 119] width 92 height 49
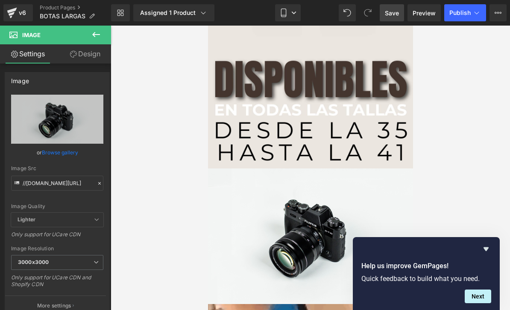
type input "C:\fakepath\TENDENCIA.png.jpeg"
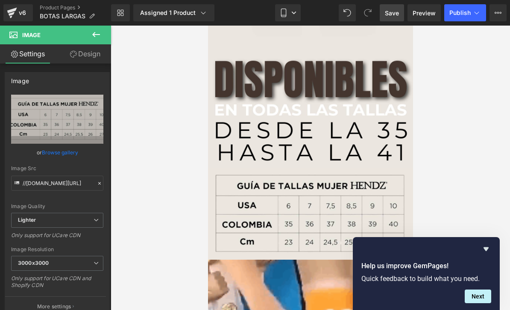
type input "[URL][DOMAIN_NAME]"
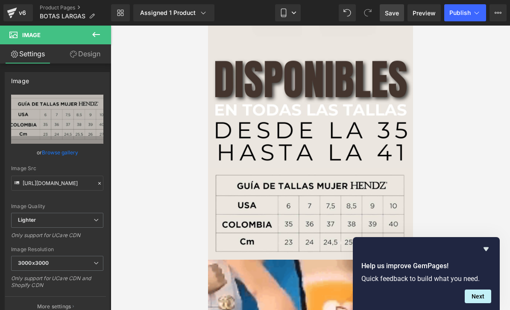
click at [392, 21] on div "Library Assigned 1 Product Product Preview BOTAS LARGAS ELÁSTICAS PARA MUJER - …" at bounding box center [310, 13] width 399 height 26
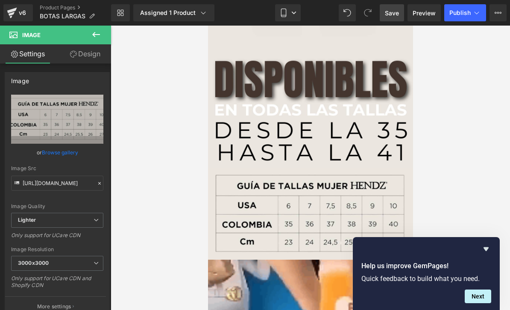
click at [393, 15] on span "Save" at bounding box center [392, 13] width 14 height 9
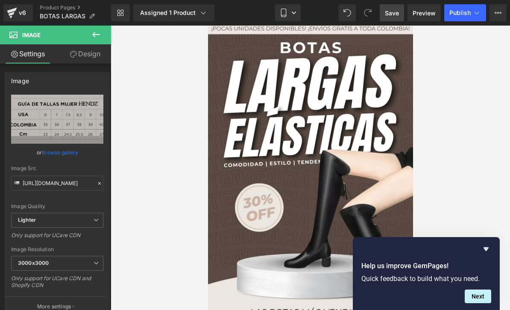
scroll to position [18, 0]
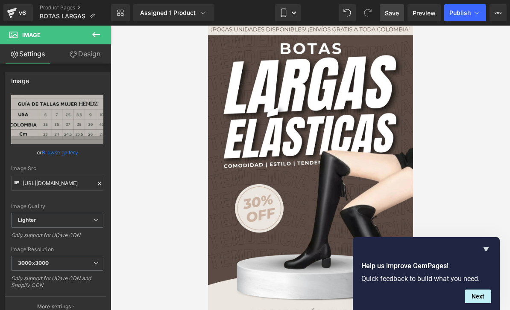
click at [102, 35] on button at bounding box center [96, 35] width 30 height 19
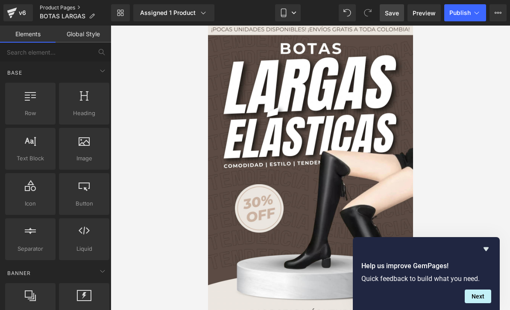
click at [67, 8] on link "Product Pages" at bounding box center [75, 7] width 71 height 7
